Goal: Information Seeking & Learning: Learn about a topic

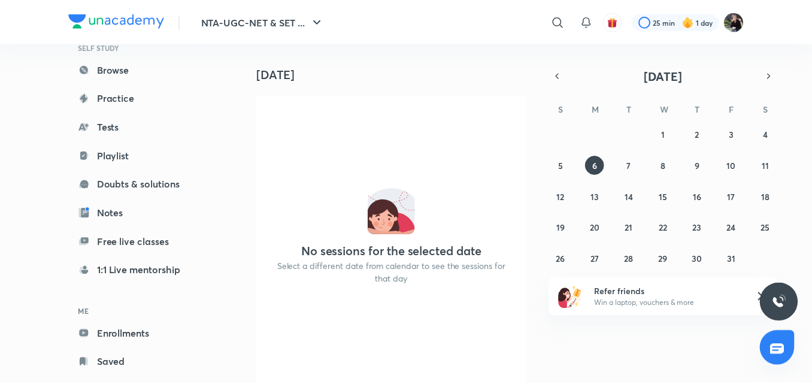
scroll to position [84, 0]
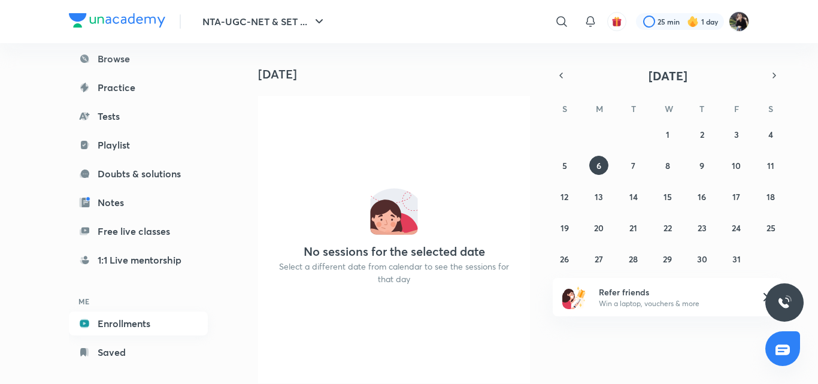
click at [138, 328] on link "Enrollments" at bounding box center [138, 323] width 139 height 24
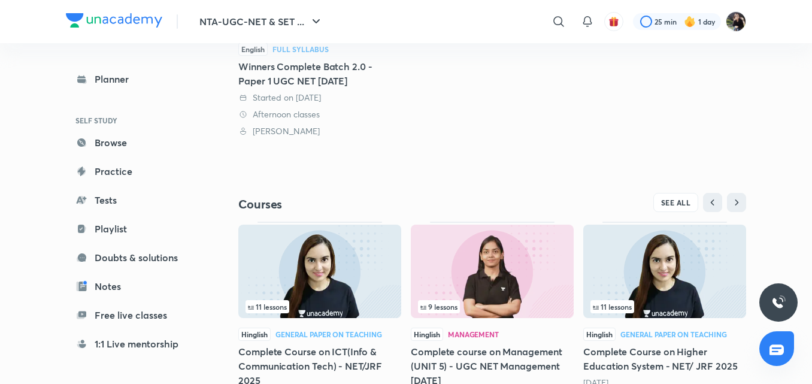
scroll to position [263, 0]
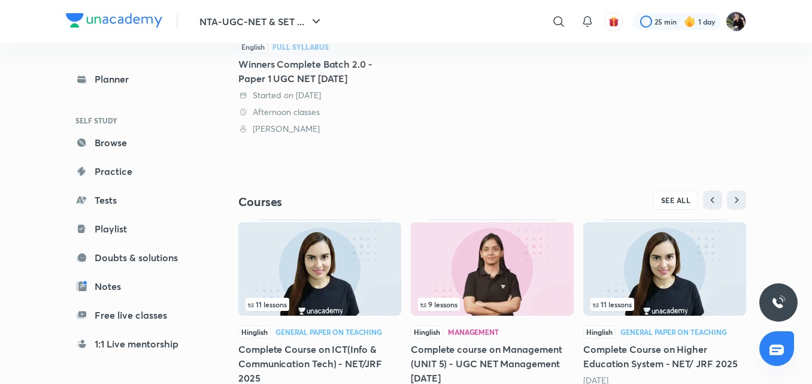
click at [478, 290] on img at bounding box center [492, 268] width 163 height 93
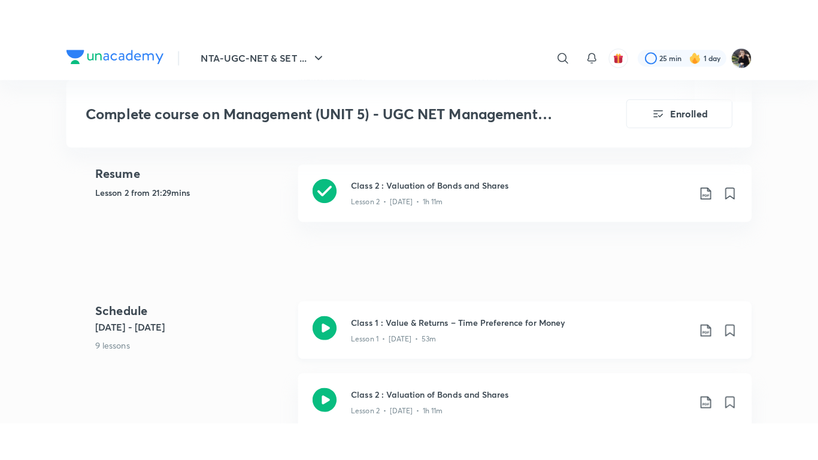
scroll to position [575, 0]
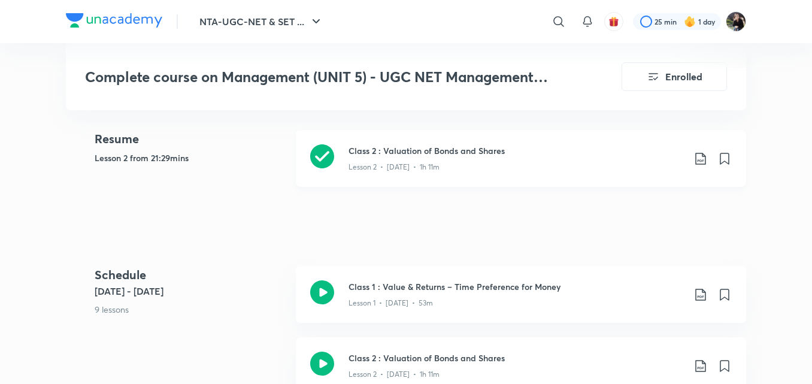
click at [323, 153] on icon at bounding box center [322, 156] width 24 height 24
